Goal: Participate in discussion

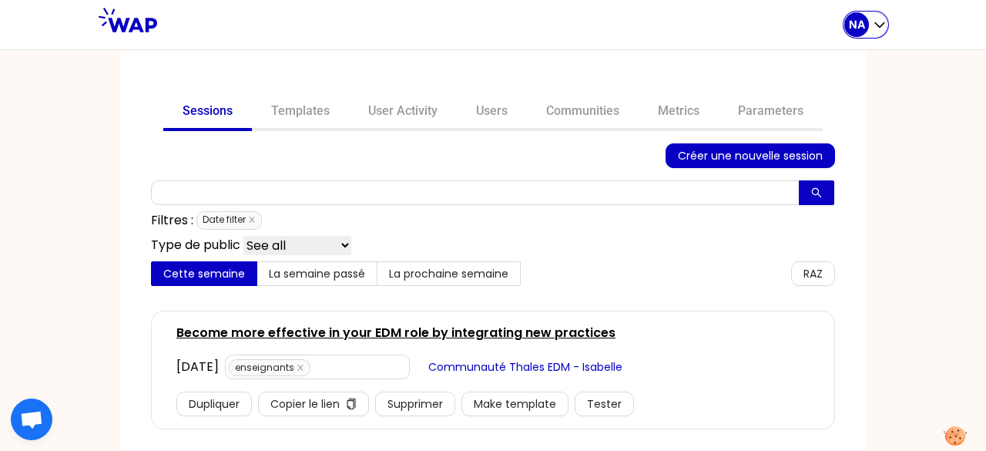
click at [857, 19] on p "NA" at bounding box center [857, 24] width 16 height 15
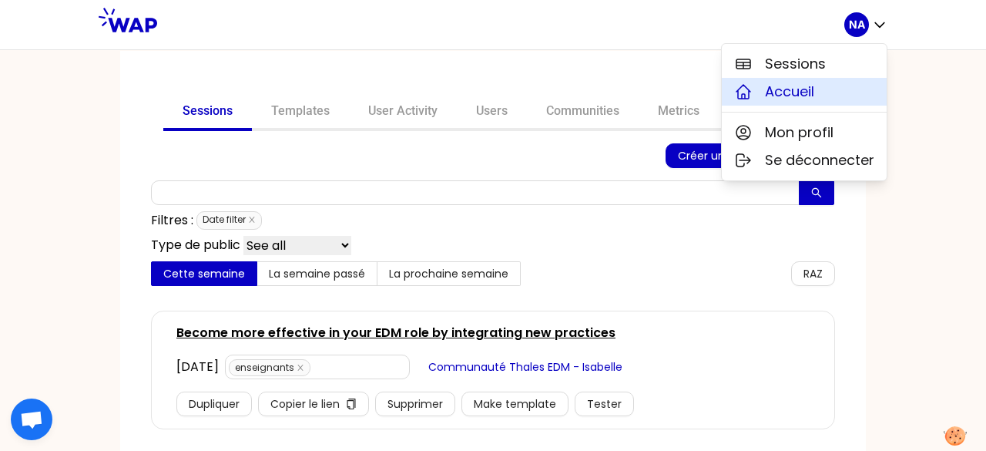
click at [798, 97] on span "Accueil" at bounding box center [789, 92] width 49 height 22
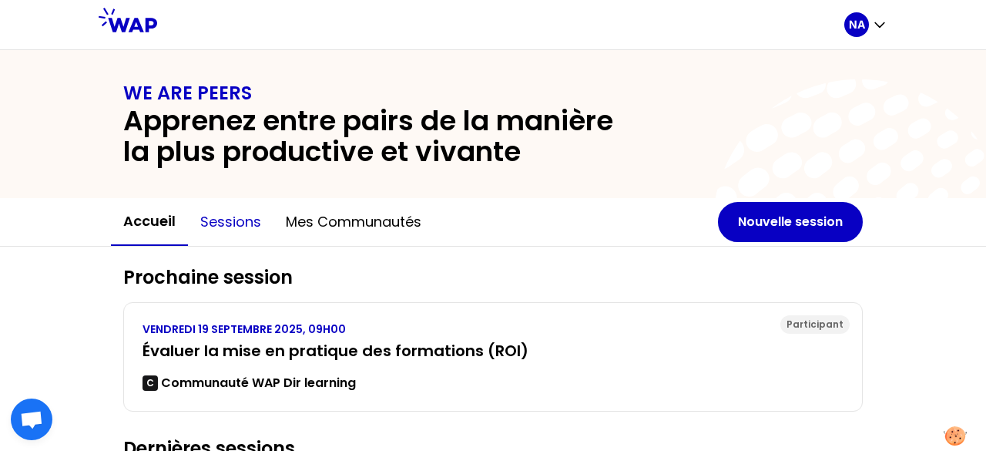
click at [232, 226] on button "Sessions" at bounding box center [230, 222] width 85 height 46
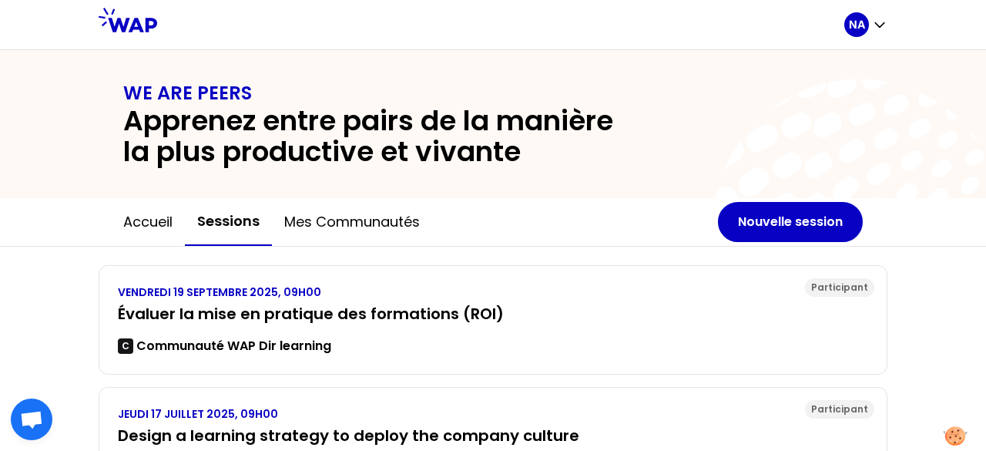
scroll to position [77, 0]
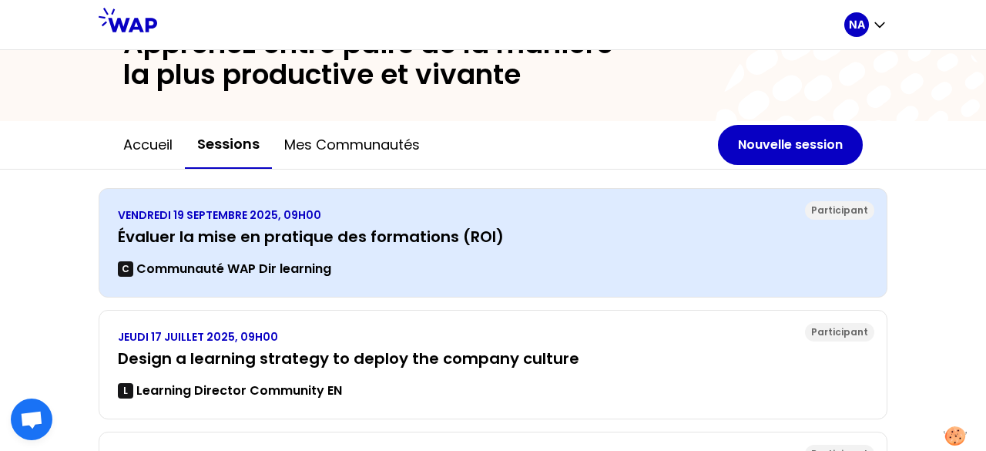
click at [276, 233] on h3 "Évaluer la mise en pratique des formations (ROI)" at bounding box center [493, 237] width 750 height 22
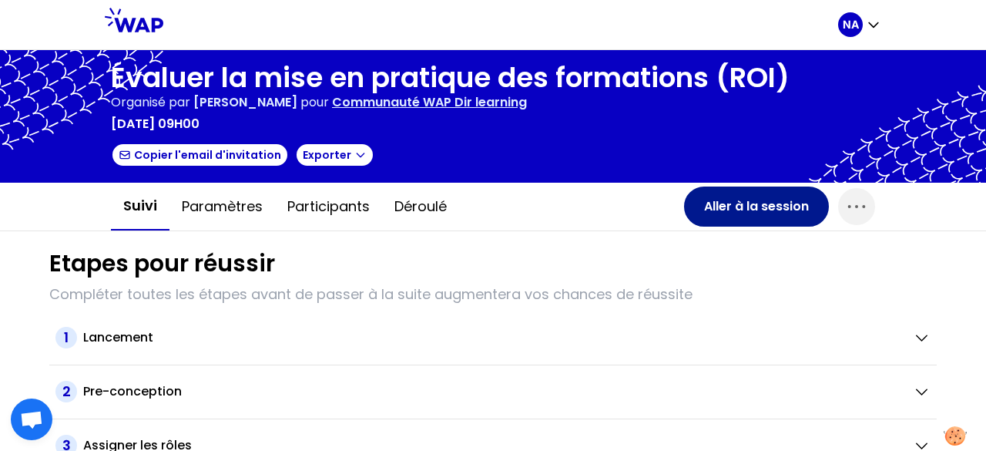
click at [732, 201] on button "Aller à la session" at bounding box center [756, 206] width 145 height 40
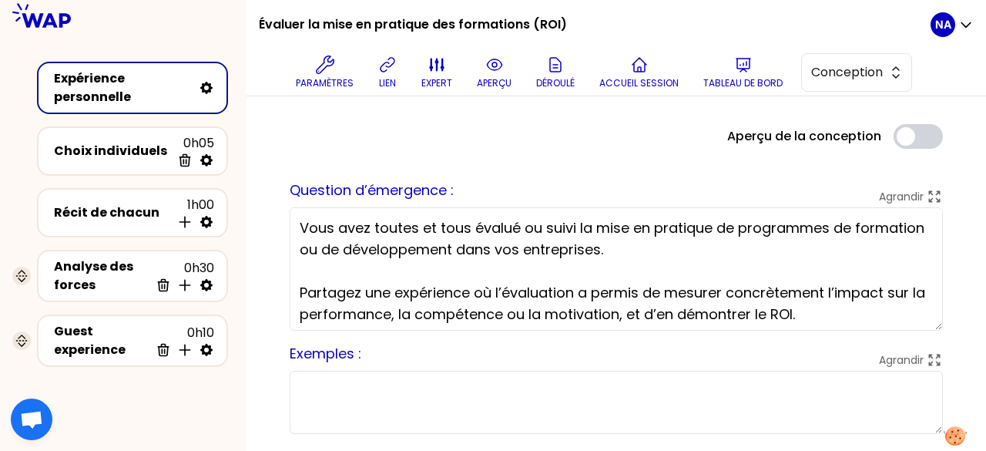
click at [354, 228] on textarea "Vous avez toutes et tous évalué ou suivi la mise en pratique de programmes de f…" at bounding box center [616, 268] width 653 height 123
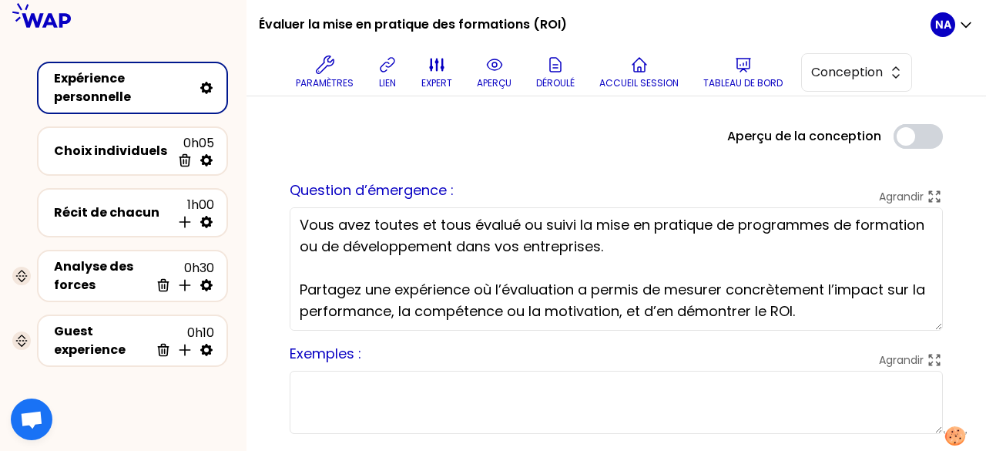
scroll to position [4, 0]
drag, startPoint x: 313, startPoint y: 222, endPoint x: 856, endPoint y: 313, distance: 550.5
click at [856, 313] on textarea "Vous avez toutes et tous évalué ou suivi la mise en pratique de programmes de f…" at bounding box center [616, 268] width 653 height 123
